Goal: Task Accomplishment & Management: Manage account settings

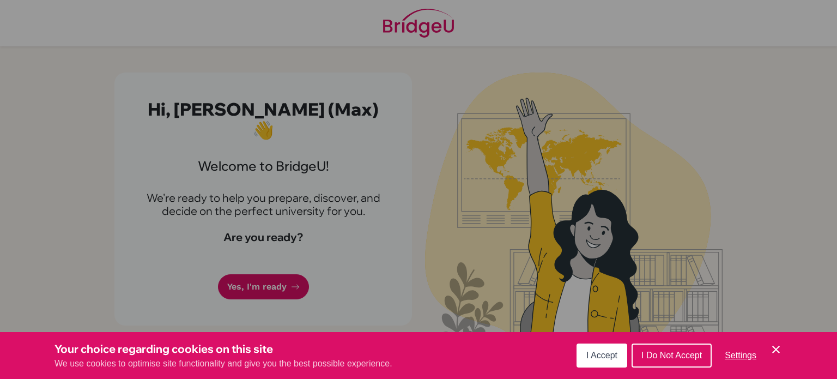
click at [593, 367] on button "I Accept" at bounding box center [602, 355] width 51 height 24
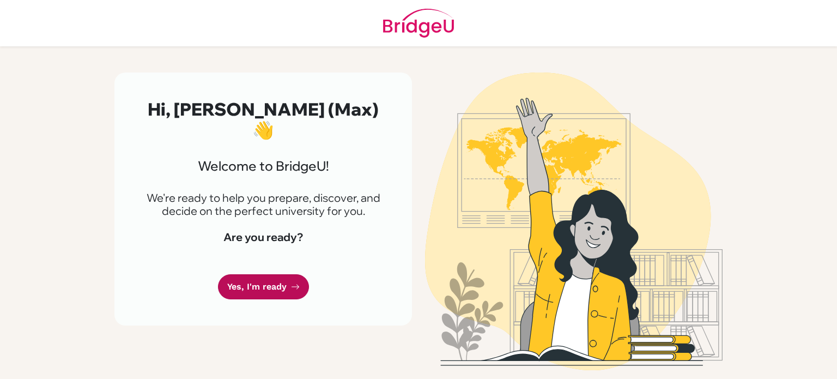
click at [272, 274] on link "Yes, I'm ready" at bounding box center [263, 287] width 91 height 26
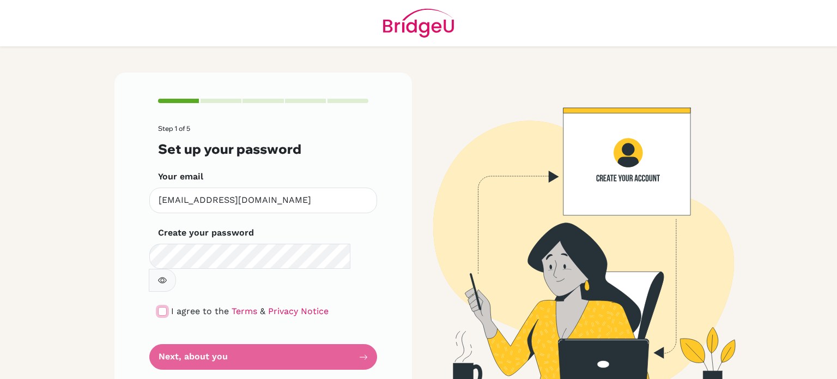
click at [158, 307] on input "checkbox" at bounding box center [162, 311] width 9 height 9
checkbox input "true"
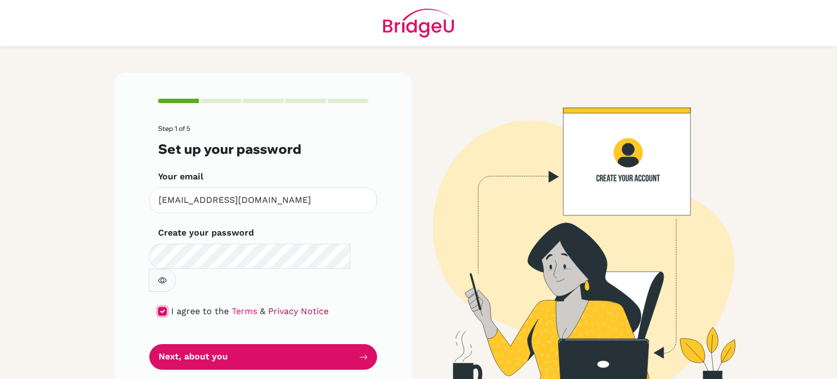
scroll to position [2, 0]
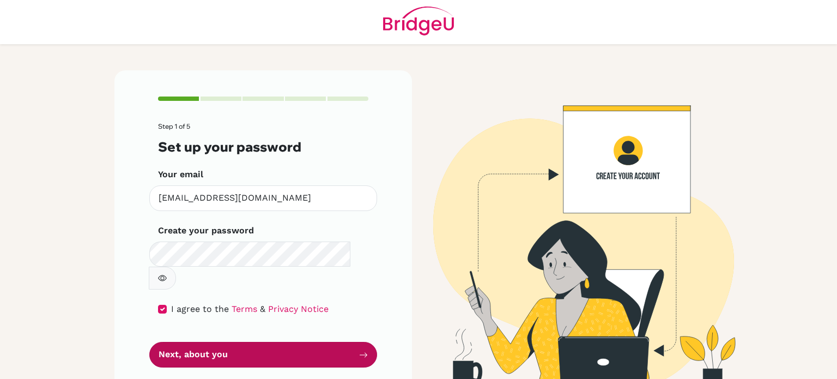
click at [227, 342] on button "Next, about you" at bounding box center [263, 355] width 228 height 26
